Goal: Task Accomplishment & Management: Manage account settings

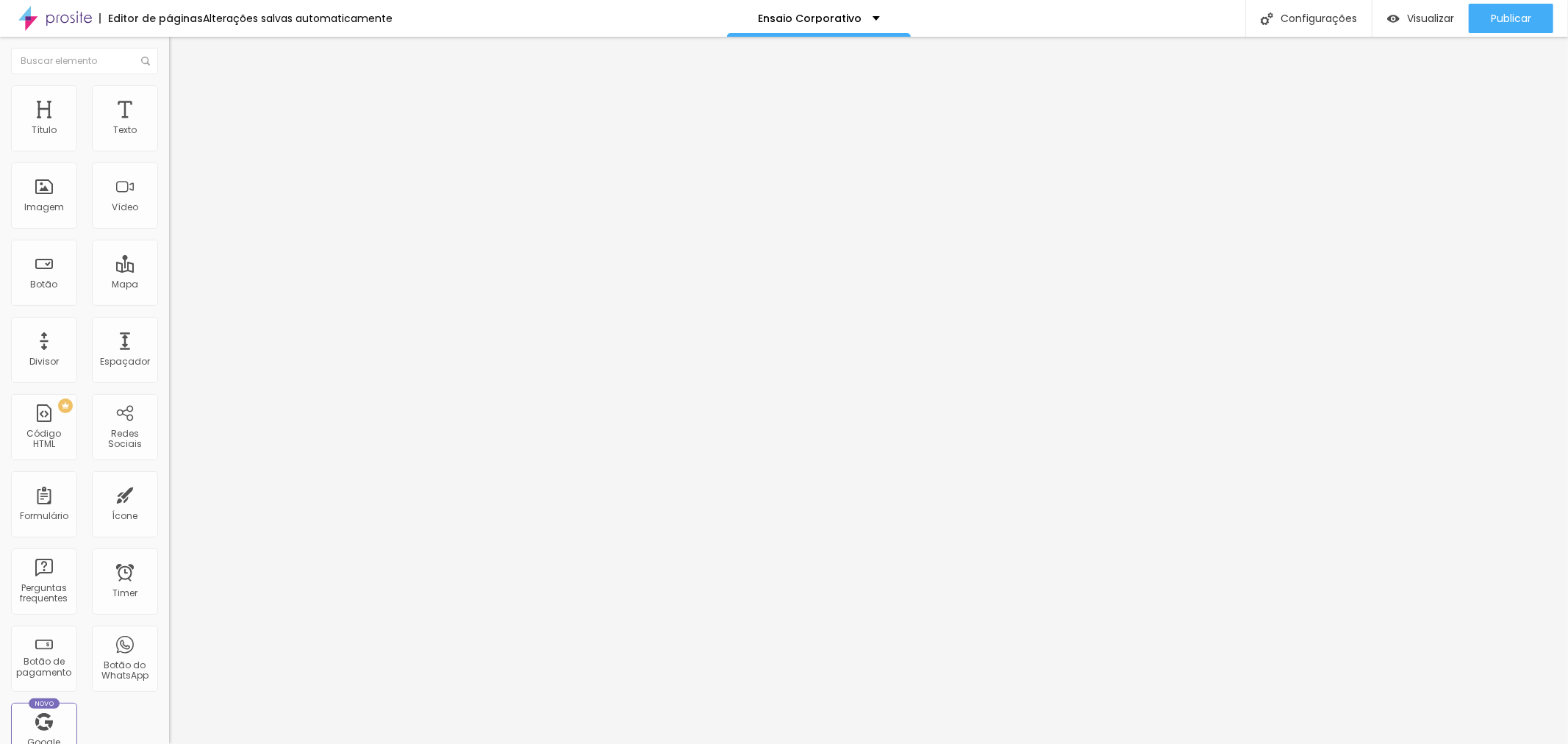
click at [410, 2] on div "Editor de páginas Alterações salvas automaticamente Ensaio Corporativo Configur…" at bounding box center [784, 18] width 1568 height 37
click at [169, 154] on img at bounding box center [174, 150] width 9 height 9
drag, startPoint x: 772, startPoint y: 216, endPoint x: 660, endPoint y: 217, distance: 112.0
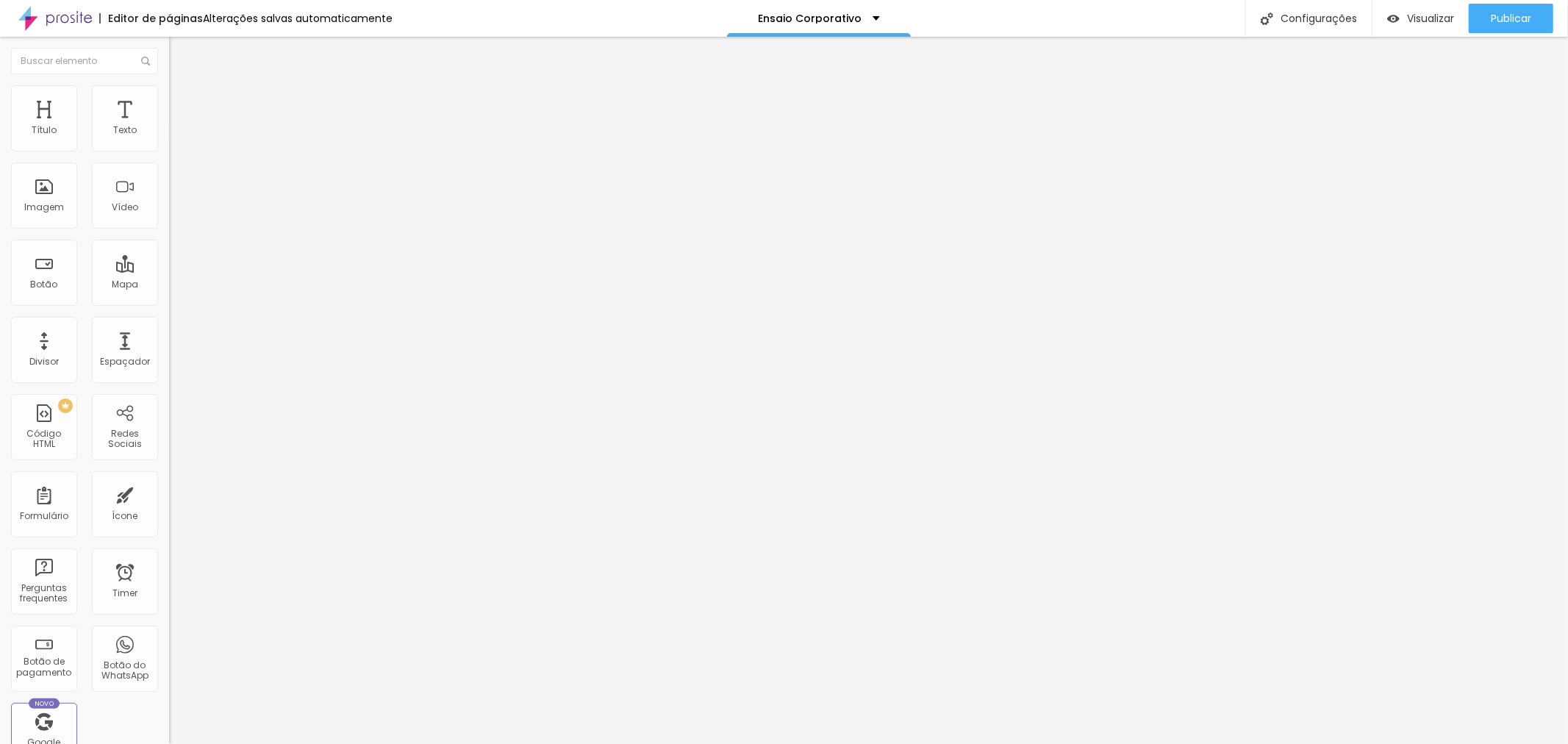
type input "R$ 1.790,00"
drag, startPoint x: 824, startPoint y: 273, endPoint x: 751, endPoint y: 271, distance: 73.0
type textarea "Pacote com 30 fotos digitais"
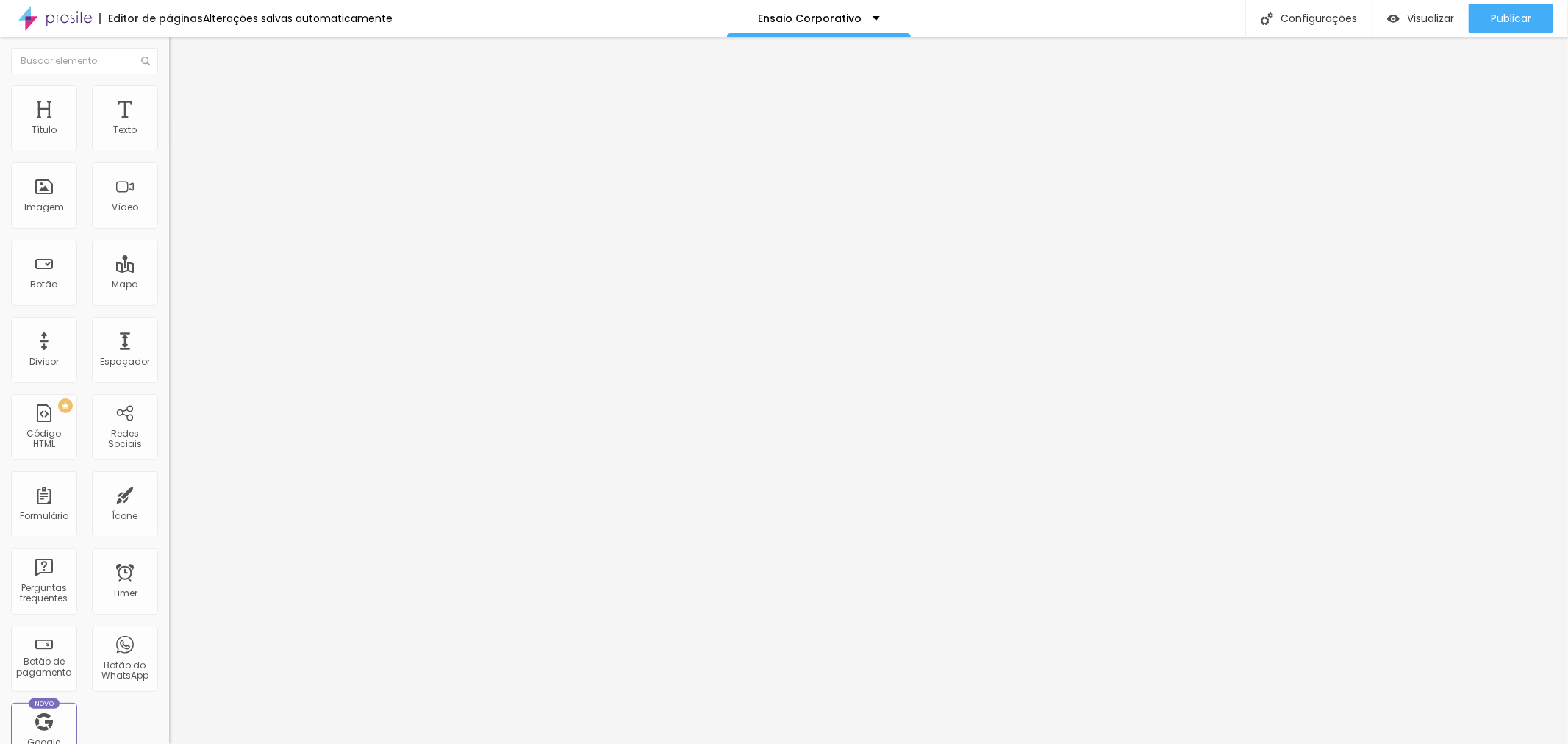
click at [169, 151] on img at bounding box center [174, 150] width 9 height 9
drag, startPoint x: 824, startPoint y: 281, endPoint x: 751, endPoint y: 271, distance: 73.7
type textarea "Pacote com 15 fotos digitais"
drag, startPoint x: 768, startPoint y: 211, endPoint x: 685, endPoint y: 218, distance: 83.3
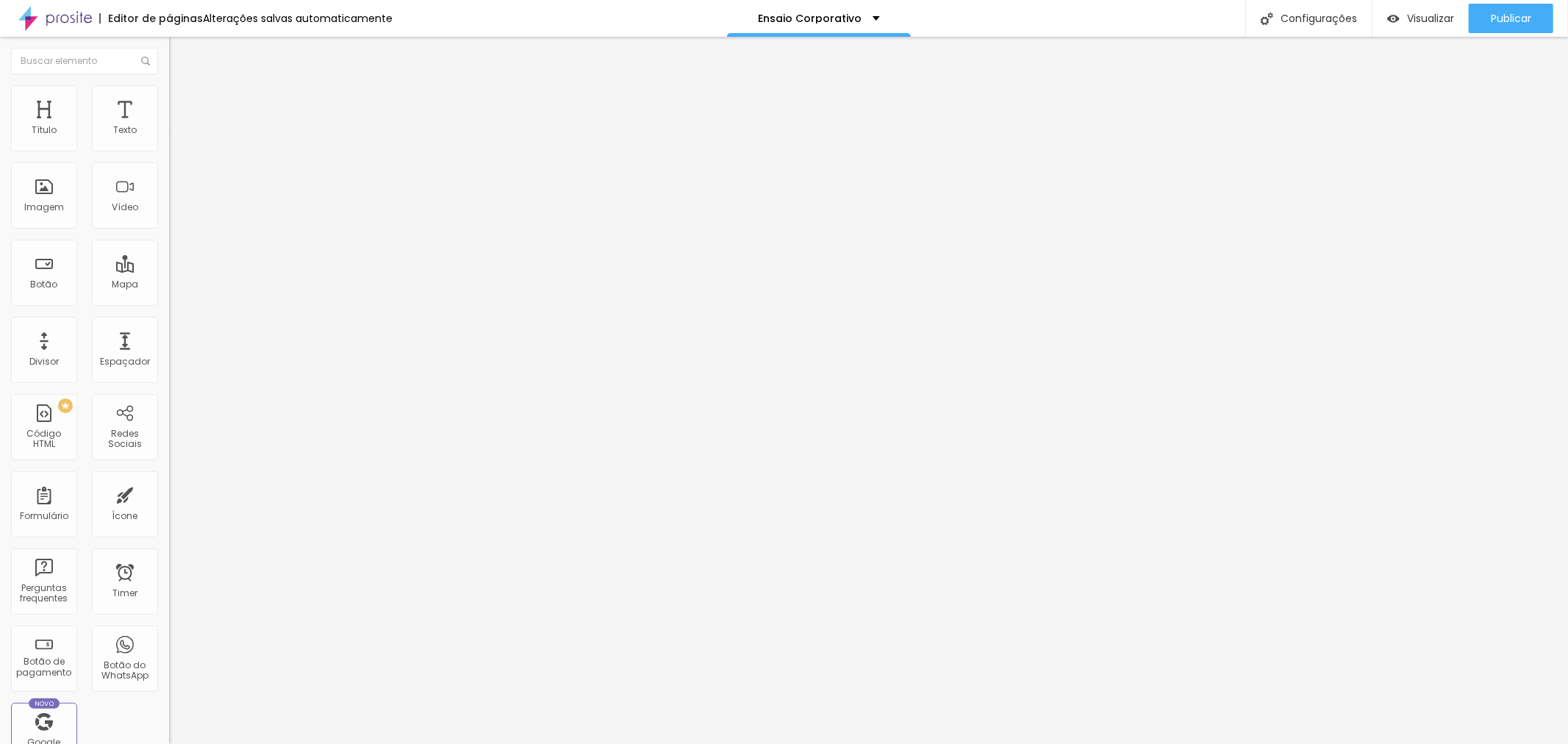
type input "R$ 1.090,00"
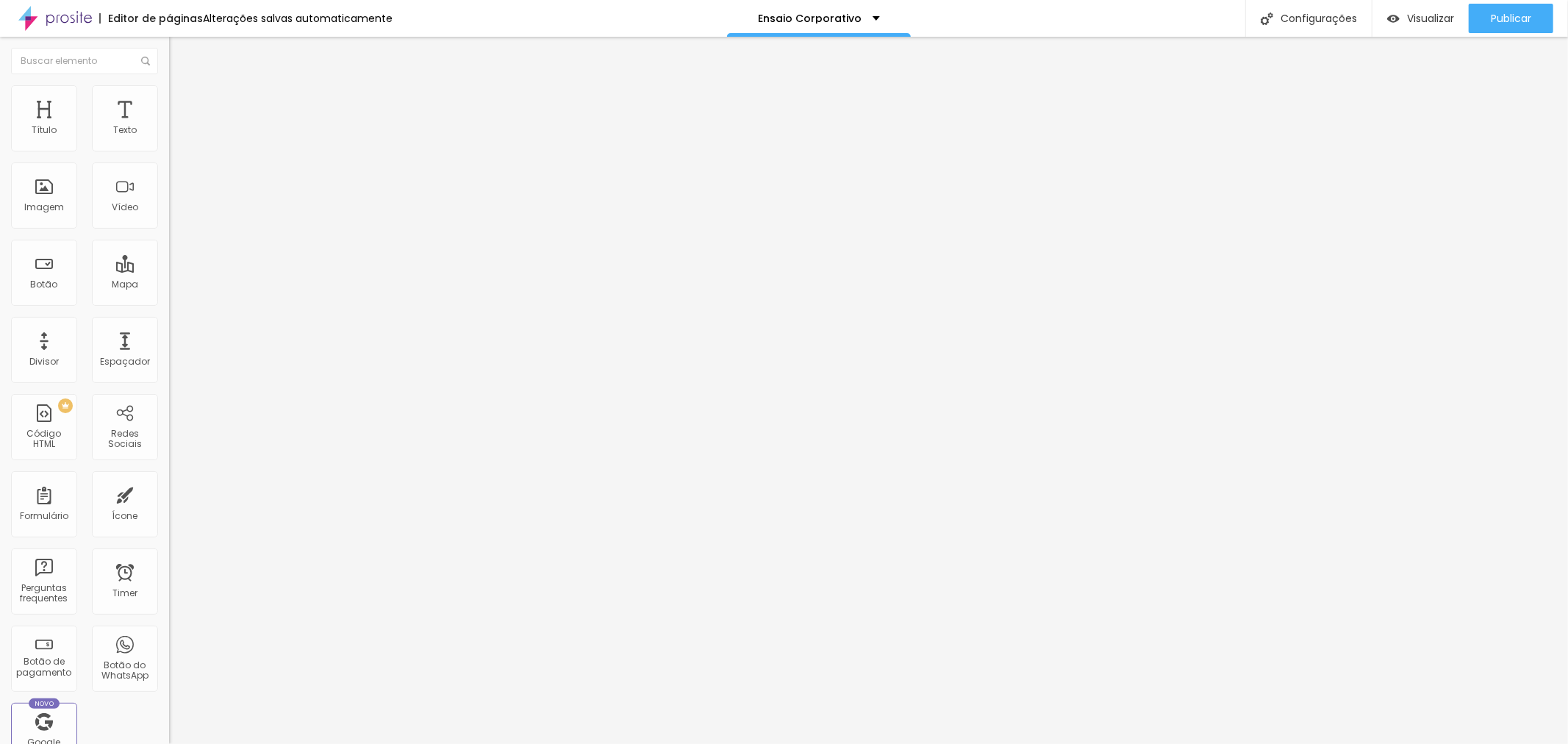
click at [169, 152] on img at bounding box center [174, 150] width 9 height 9
click at [169, 154] on img at bounding box center [174, 150] width 9 height 9
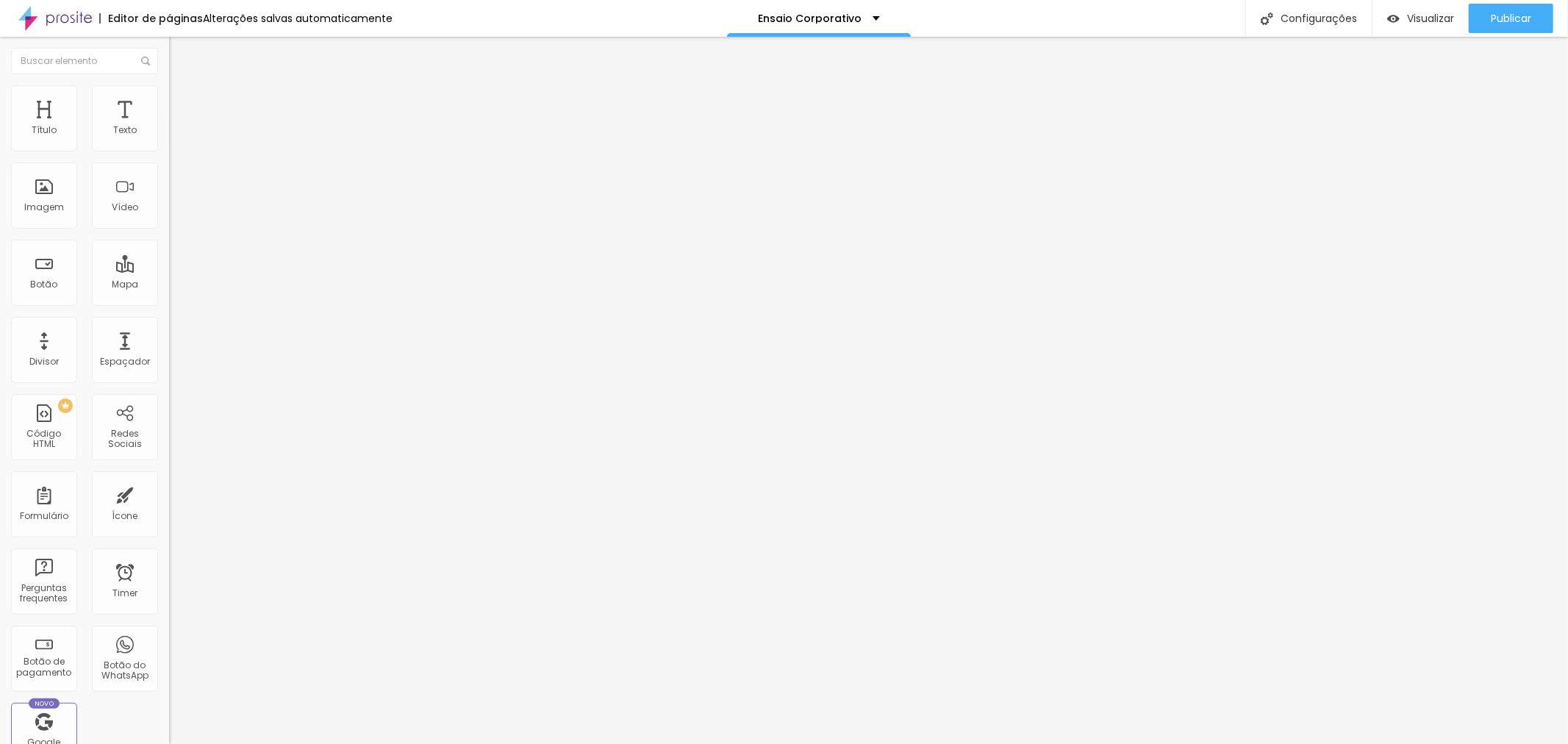
click at [1519, 20] on span "Publicar" at bounding box center [1511, 18] width 40 height 12
click at [169, 154] on img at bounding box center [174, 150] width 9 height 9
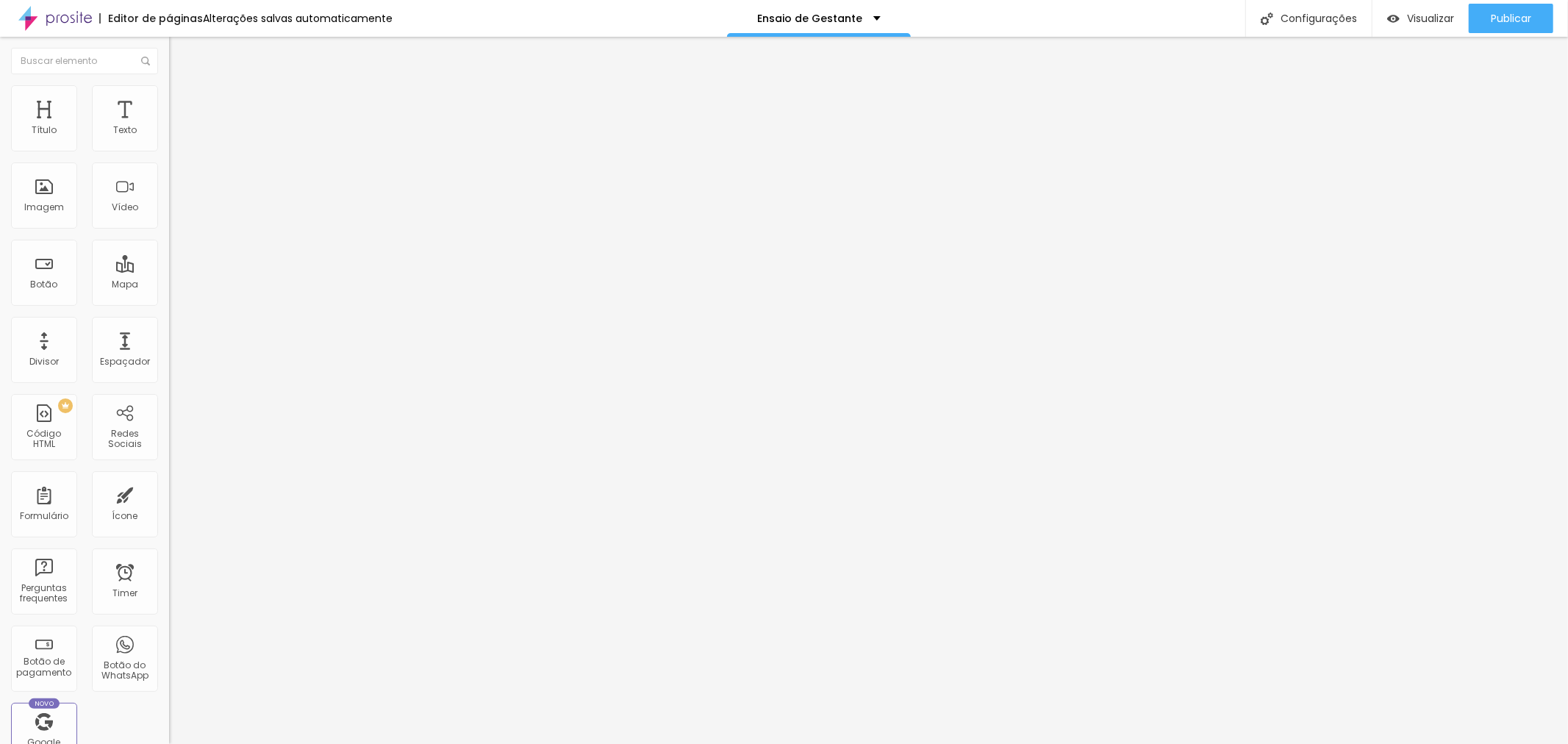
drag, startPoint x: 776, startPoint y: 217, endPoint x: 728, endPoint y: 210, distance: 48.5
type input "R$ 1.890,00"
drag, startPoint x: 819, startPoint y: 281, endPoint x: 747, endPoint y: 273, distance: 72.4
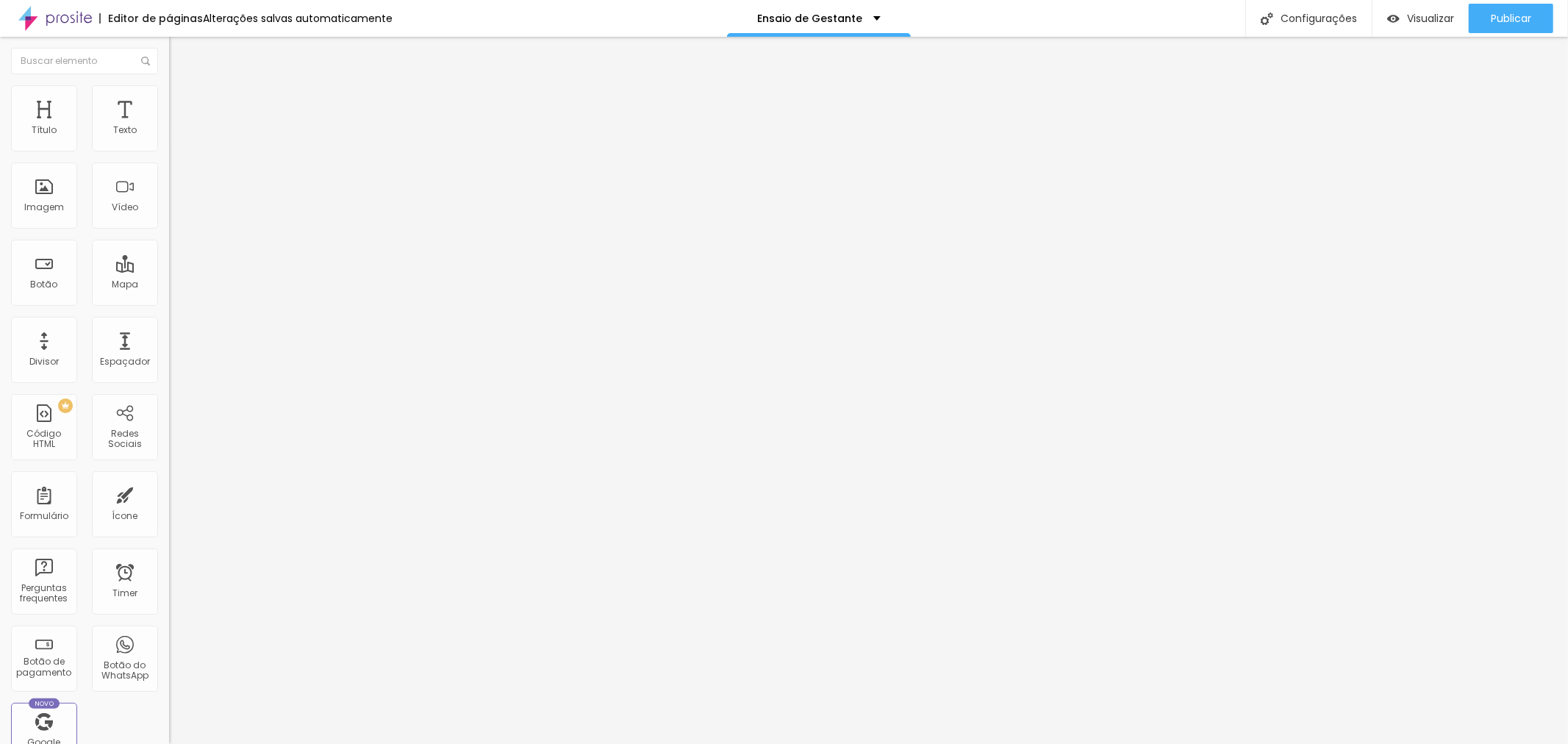
type textarea "Pacote com 20 fotos DIGITAIS + Quadro"
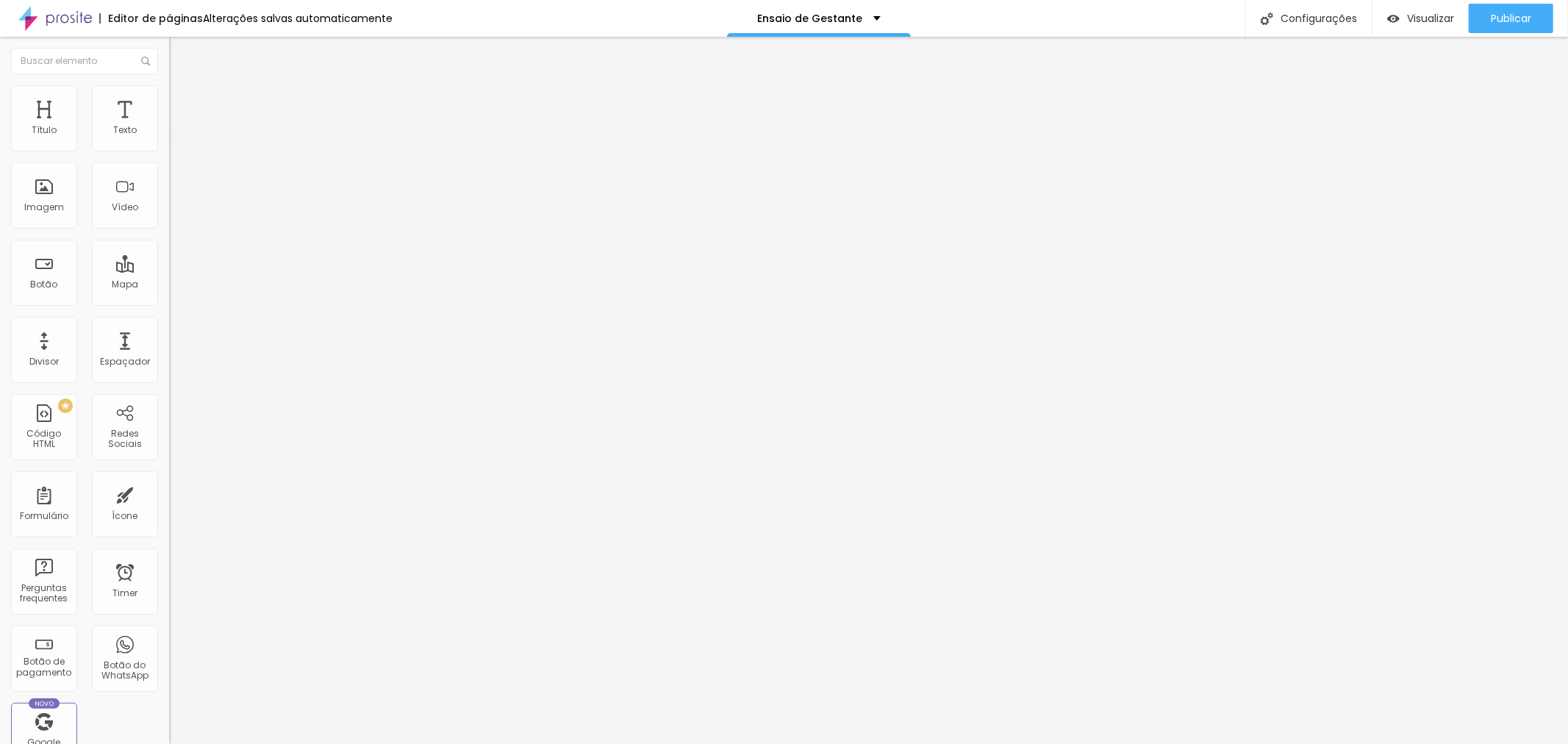
click at [169, 152] on img at bounding box center [174, 150] width 9 height 9
drag, startPoint x: 773, startPoint y: 207, endPoint x: 692, endPoint y: 219, distance: 81.9
type input "R$ 1.090,00"
drag, startPoint x: 857, startPoint y: 461, endPoint x: 846, endPoint y: 484, distance: 25.5
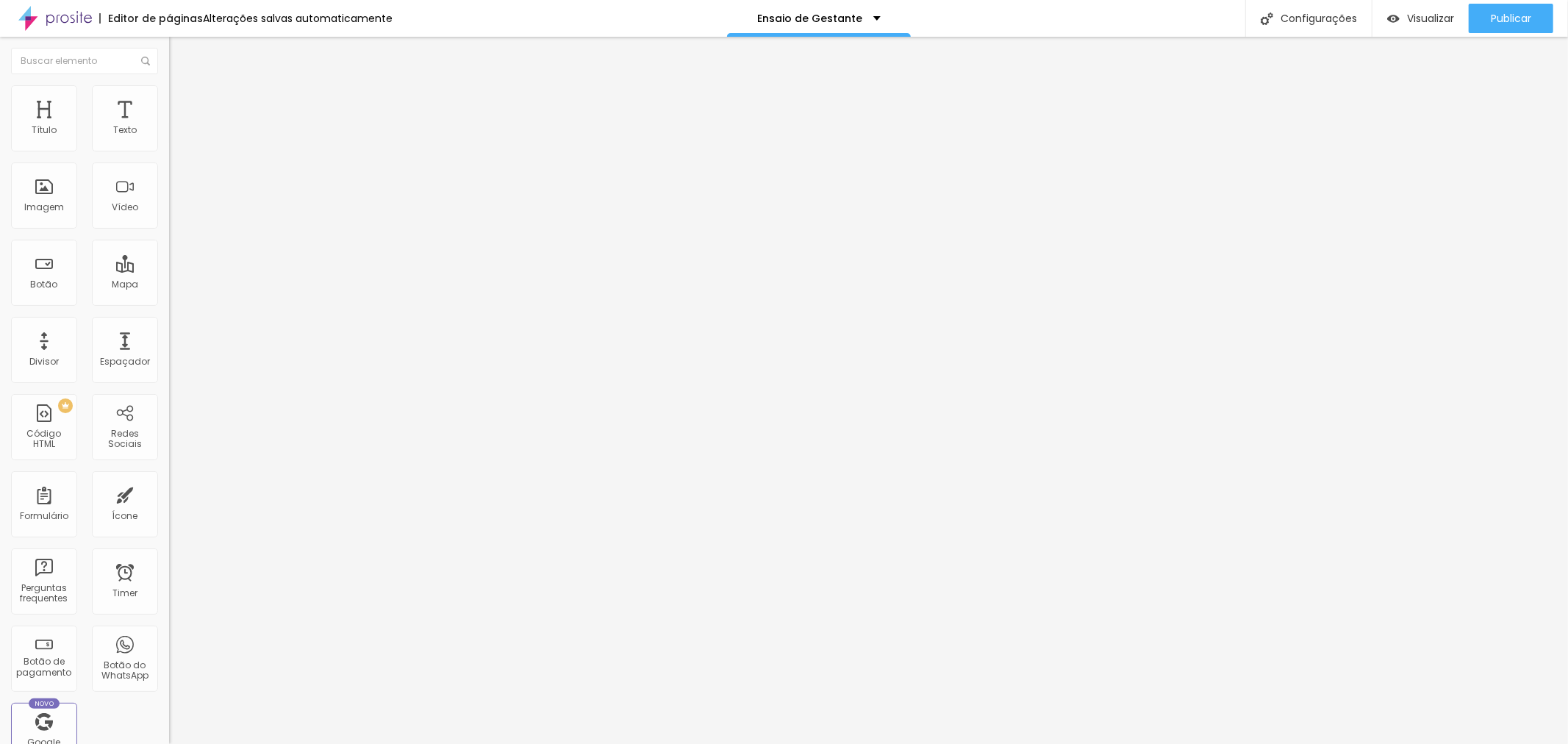
click at [1529, 13] on span "Publicar" at bounding box center [1511, 18] width 40 height 12
click at [169, 154] on img at bounding box center [174, 150] width 9 height 9
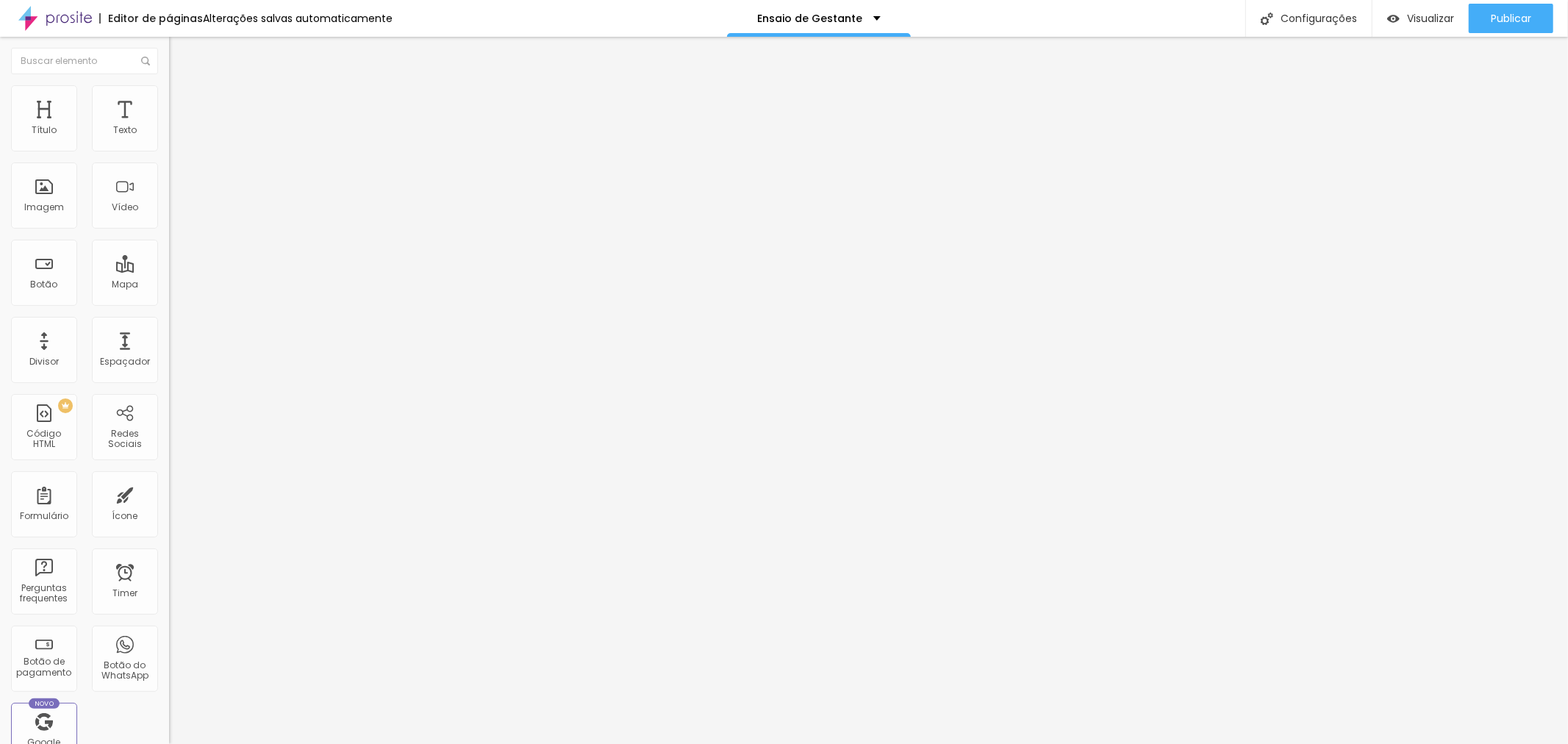
drag, startPoint x: 820, startPoint y: 283, endPoint x: 751, endPoint y: 285, distance: 69.0
type textarea "Pacote com 10 fotos digitais."
click at [169, 158] on span at bounding box center [174, 151] width 9 height 13
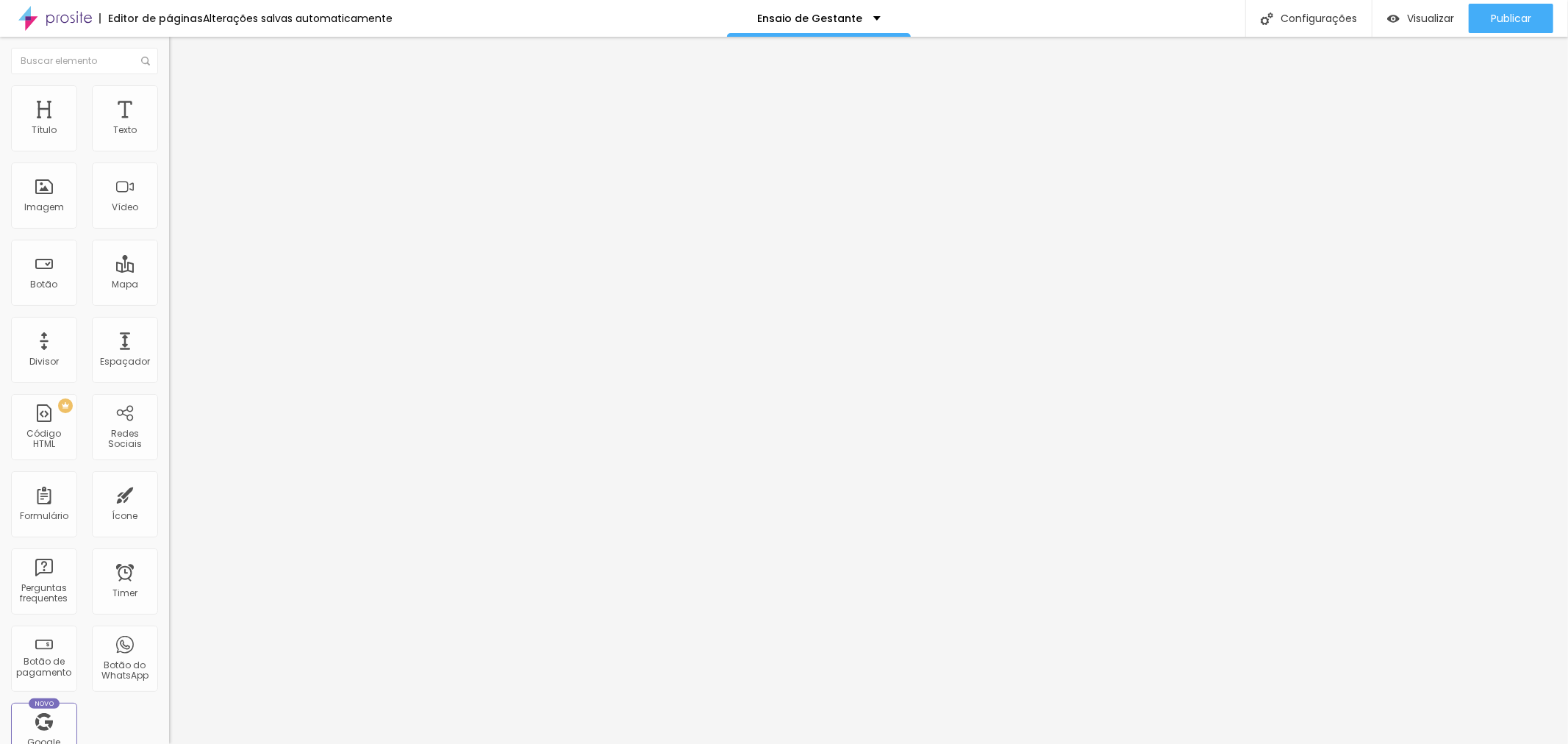
click at [1503, 4] on div "Publicar" at bounding box center [1511, 18] width 40 height 30
click at [1530, 19] on span "Publicar" at bounding box center [1511, 18] width 40 height 12
